Goal: Task Accomplishment & Management: Manage account settings

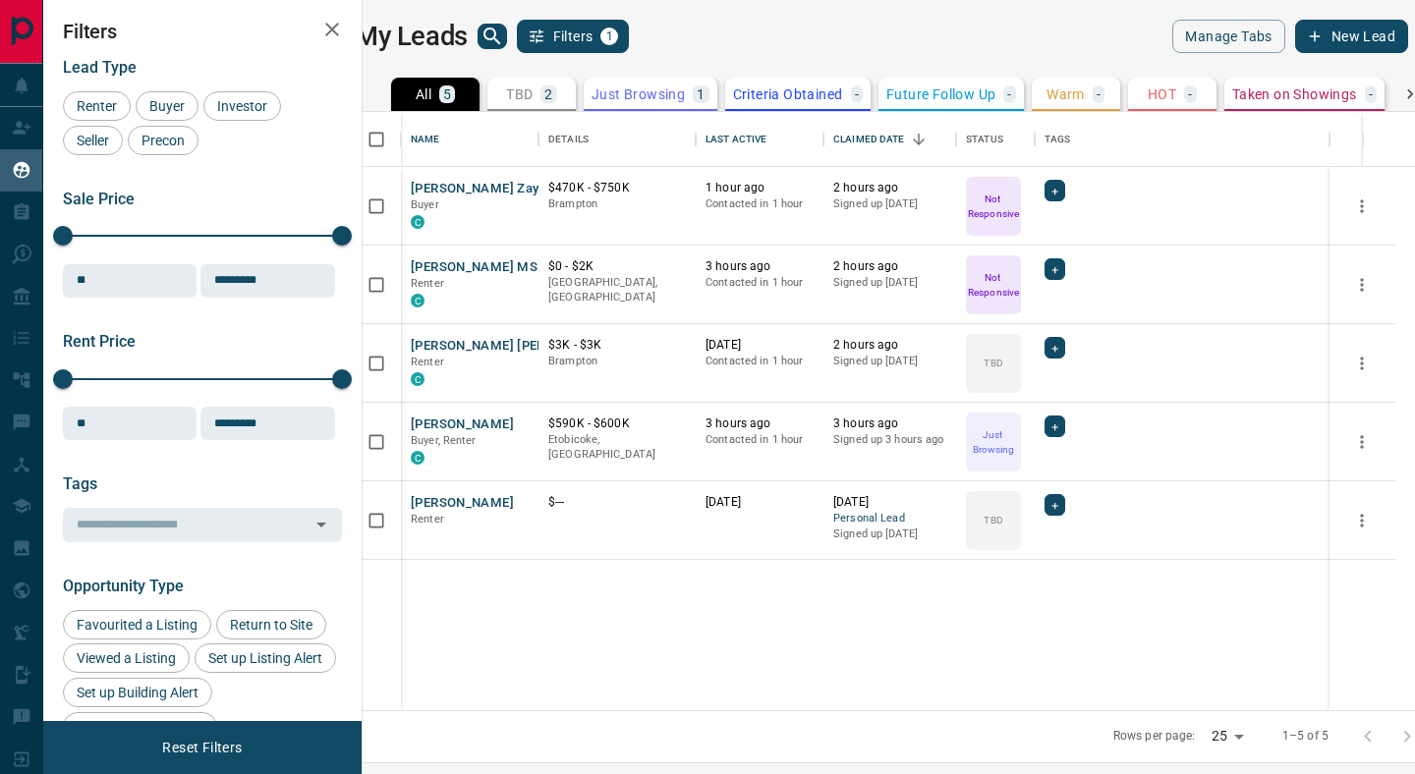
scroll to position [598, 1043]
click at [465, 428] on button "[PERSON_NAME]" at bounding box center [462, 425] width 103 height 19
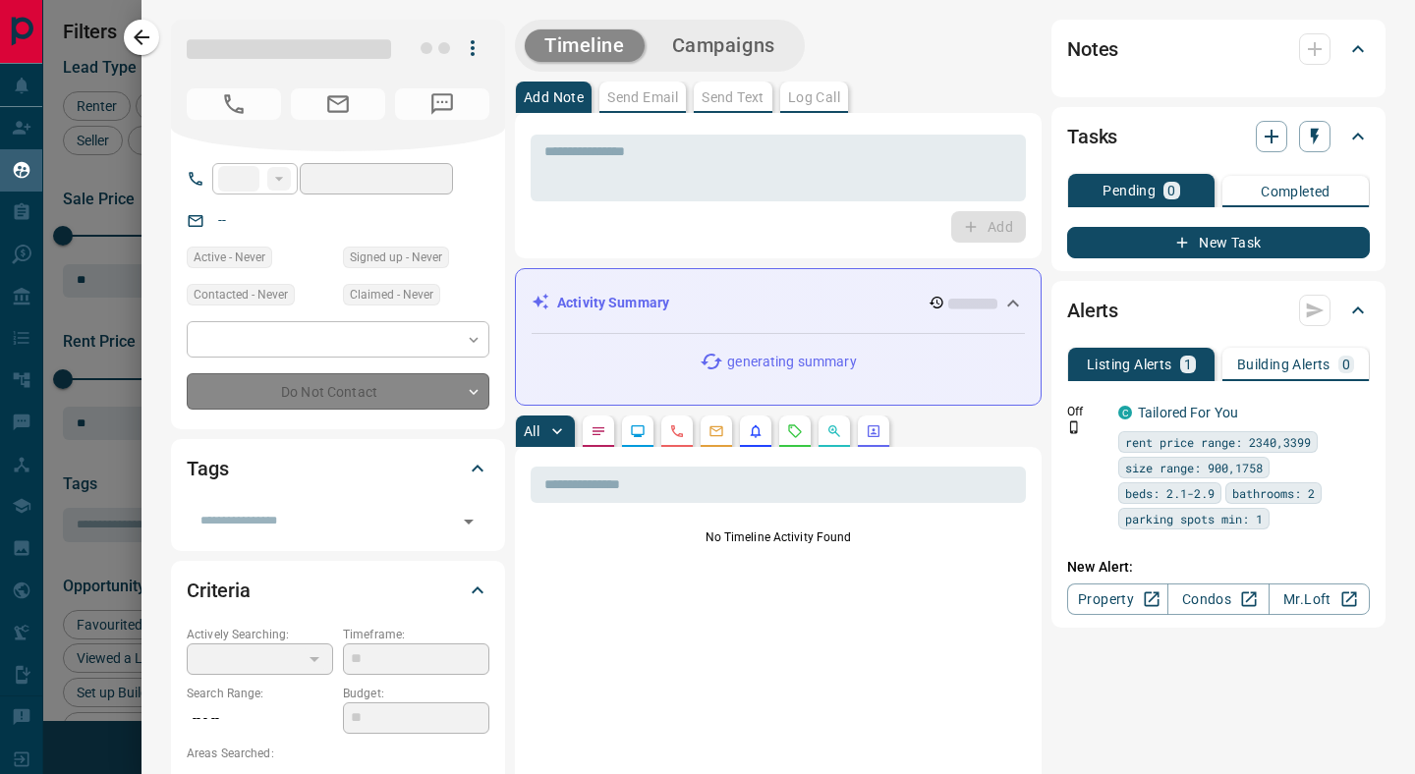
type input "**"
type input "**********"
type input "*"
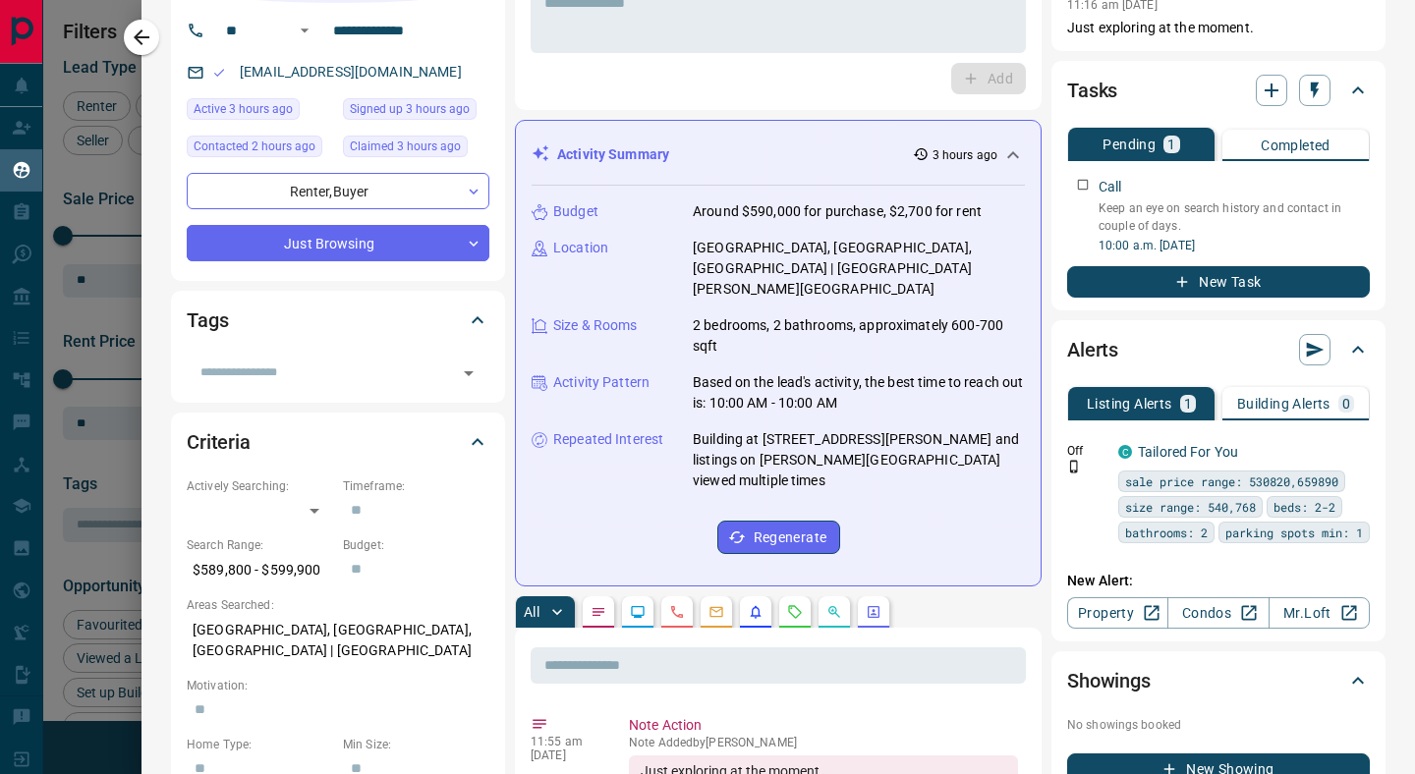
scroll to position [173, 0]
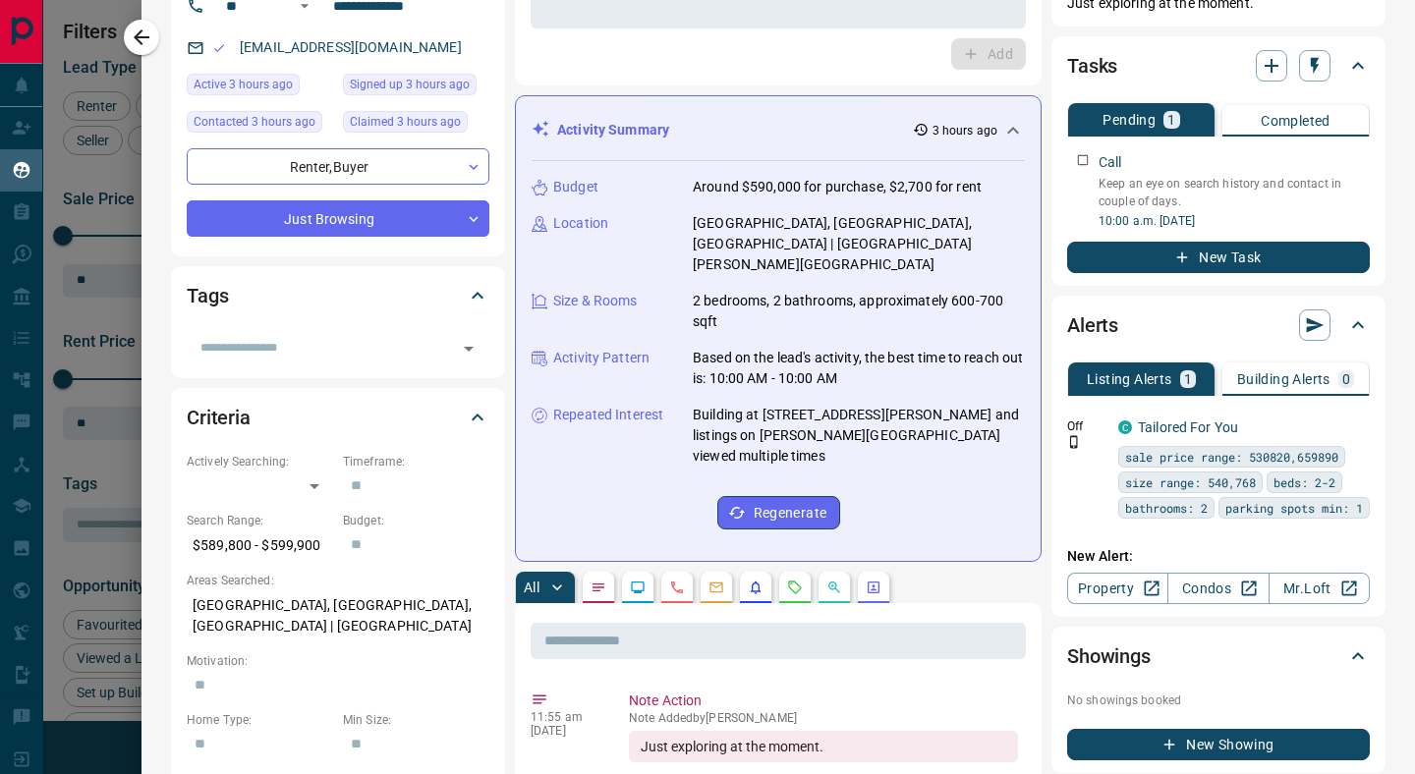
click at [1358, 325] on icon at bounding box center [1358, 325] width 24 height 24
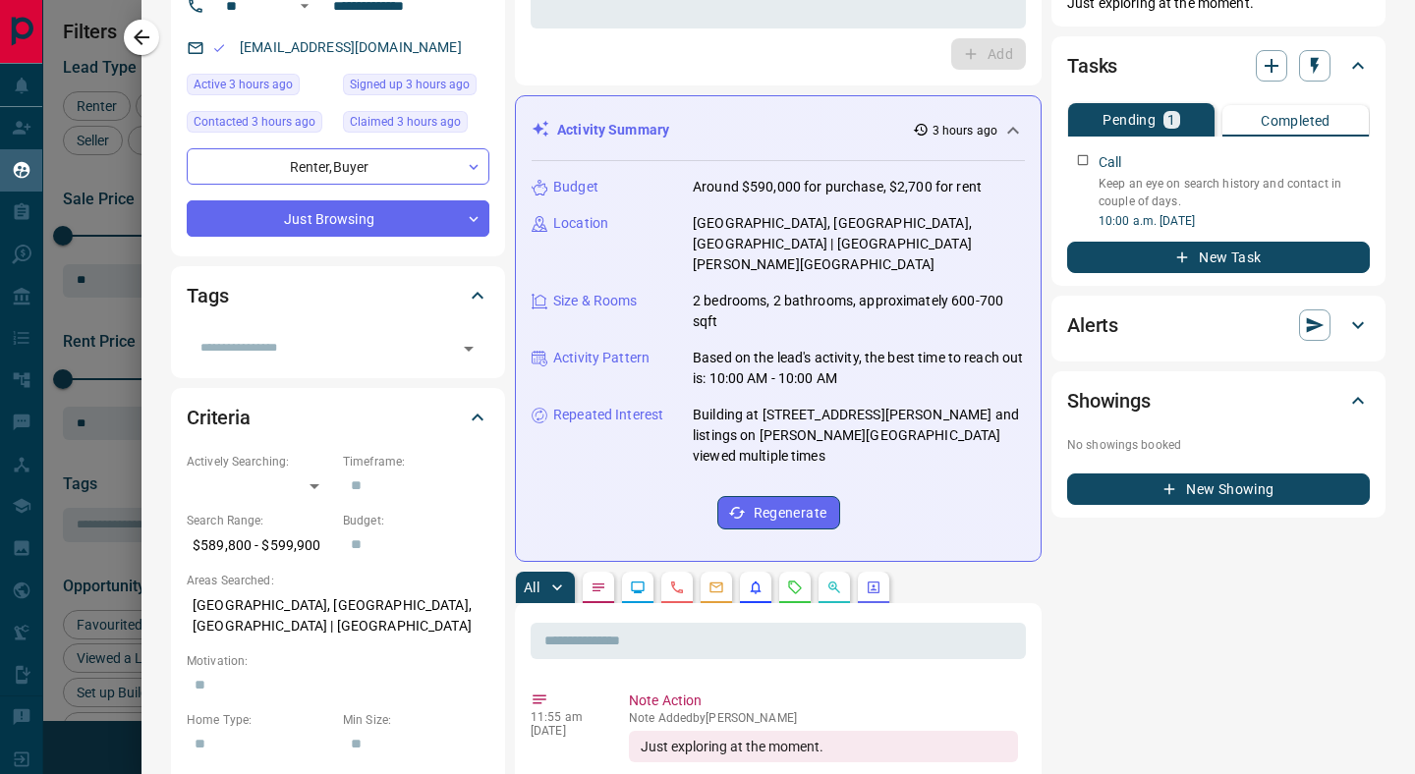
click at [1358, 325] on icon at bounding box center [1358, 325] width 12 height 7
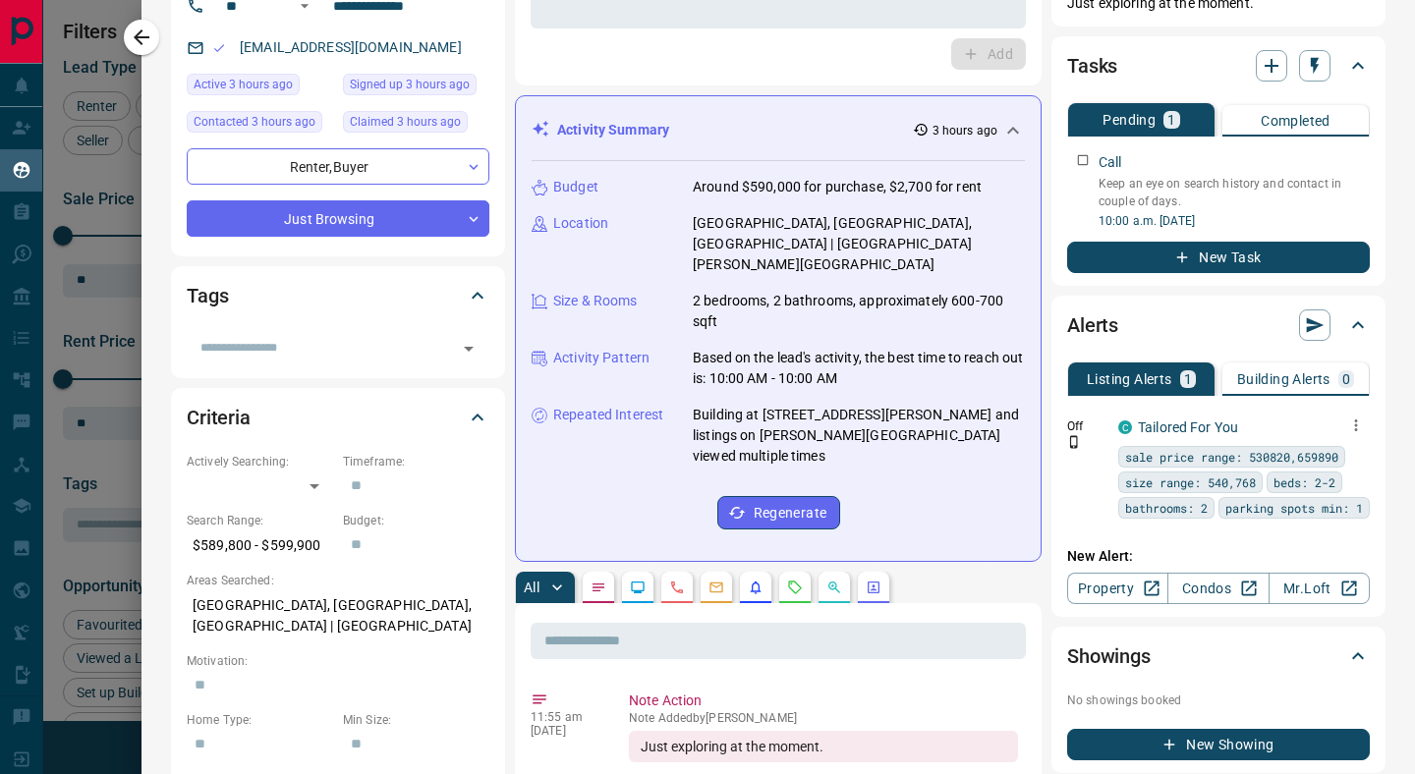
click at [1357, 428] on icon "button" at bounding box center [1356, 426] width 18 height 18
click at [1090, 483] on div at bounding box center [707, 387] width 1415 height 774
click at [1123, 385] on p "Listing Alerts" at bounding box center [1129, 379] width 85 height 14
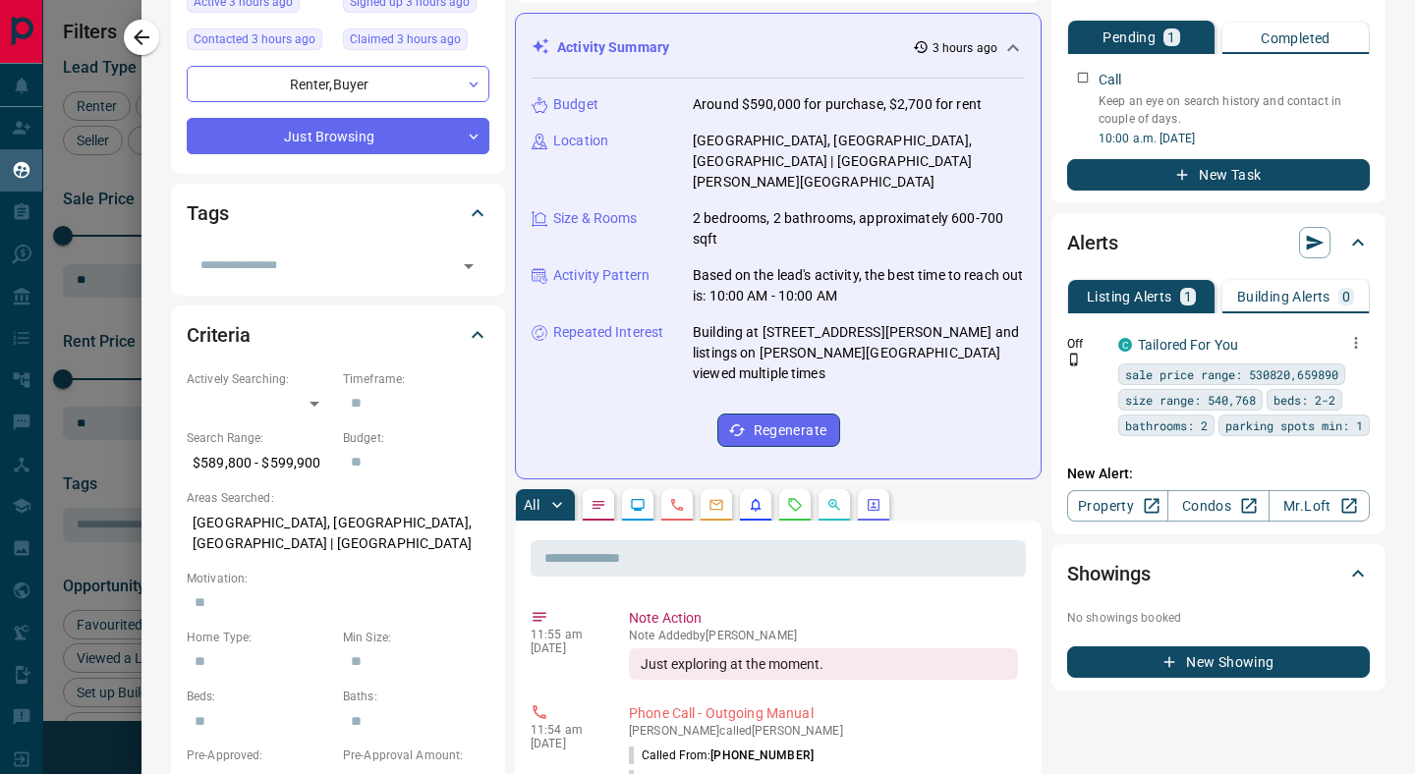
scroll to position [259, 0]
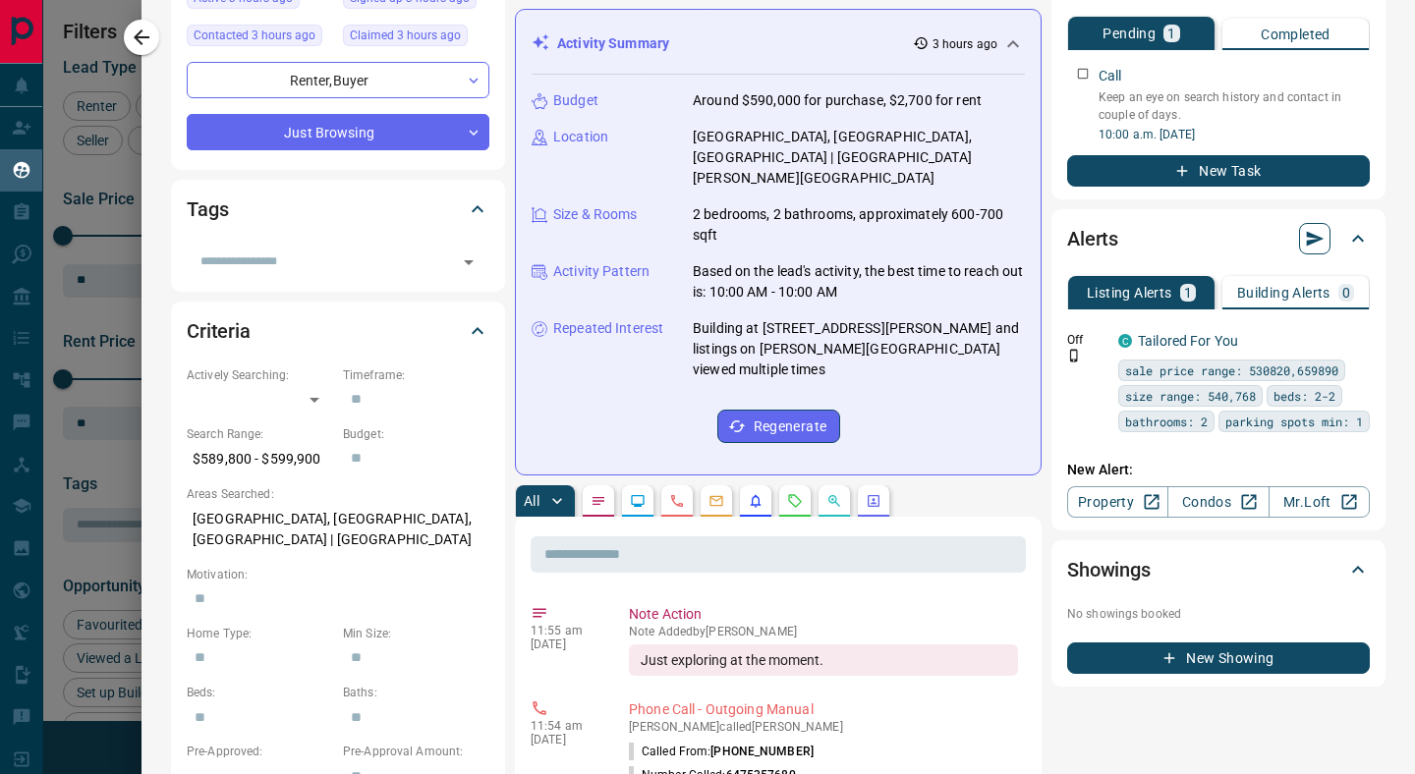
click at [1316, 244] on icon "button" at bounding box center [1315, 239] width 20 height 20
click at [1228, 278] on li "Send all - LISTING - alerts Now" at bounding box center [1221, 276] width 203 height 29
